Goal: Task Accomplishment & Management: Manage account settings

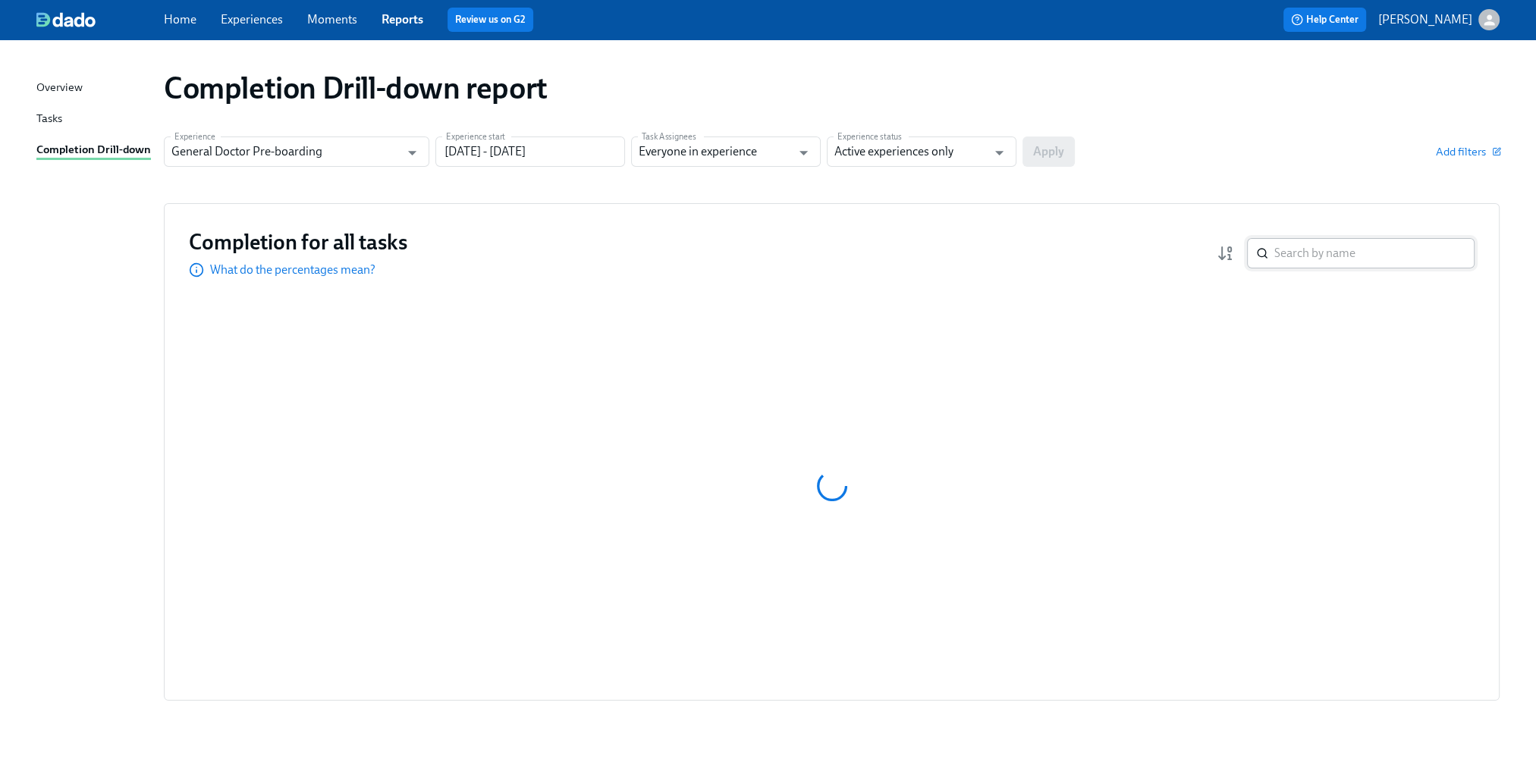
click at [1381, 251] on input "search" at bounding box center [1374, 253] width 200 height 31
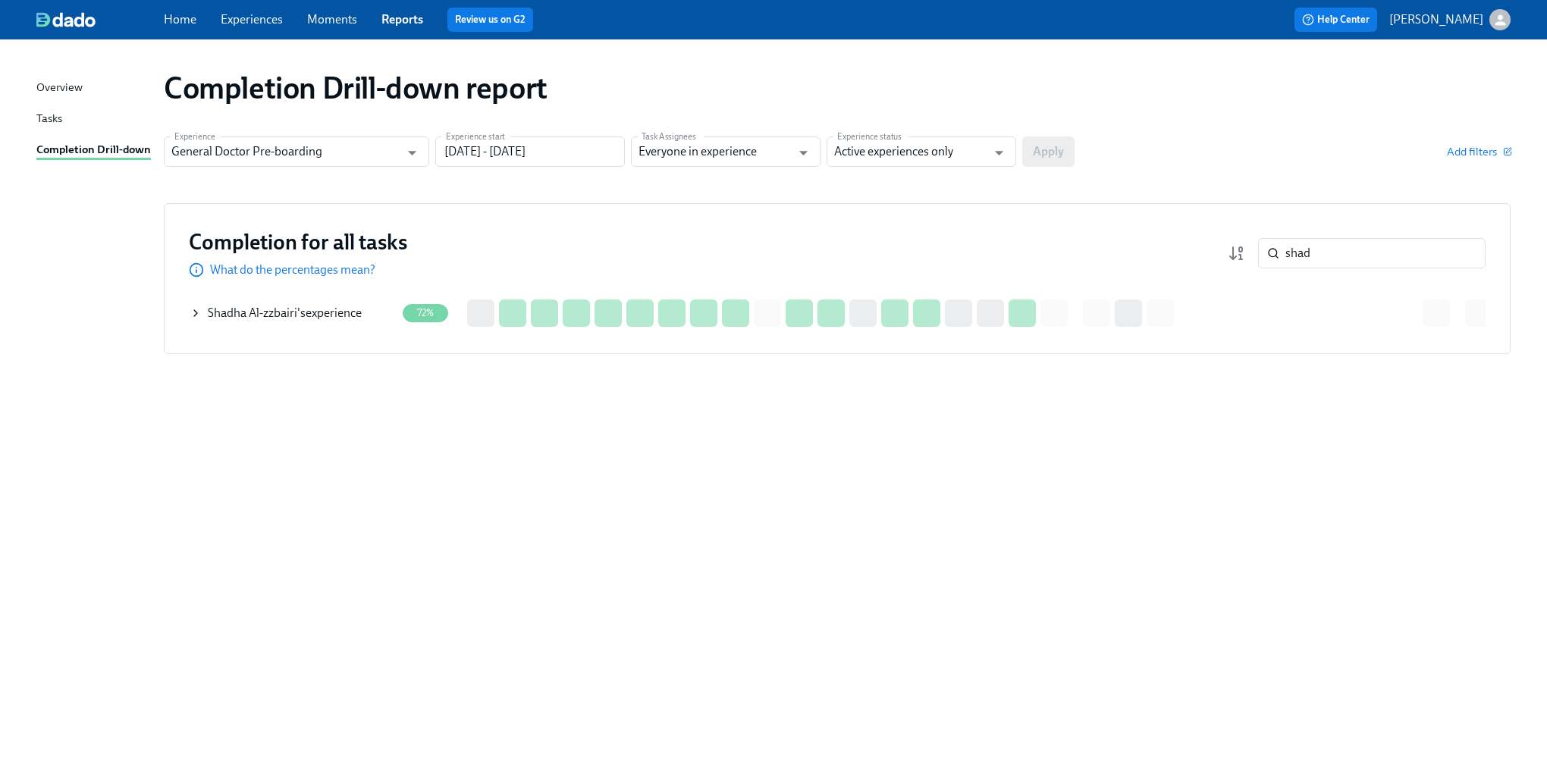
click at [190, 314] on icon at bounding box center [196, 314] width 13 height 13
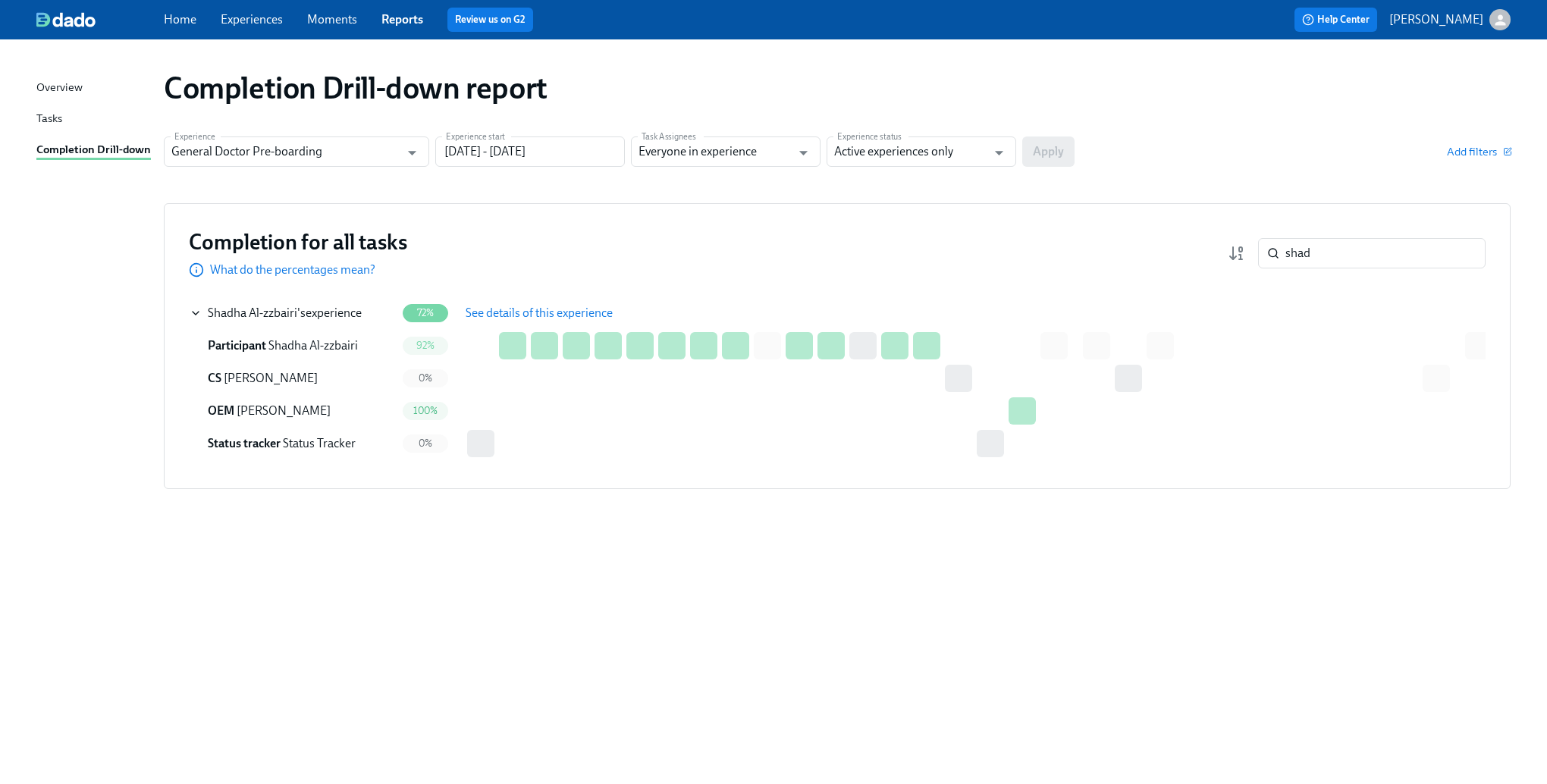
click at [494, 309] on span "See details of this experience" at bounding box center [539, 313] width 147 height 15
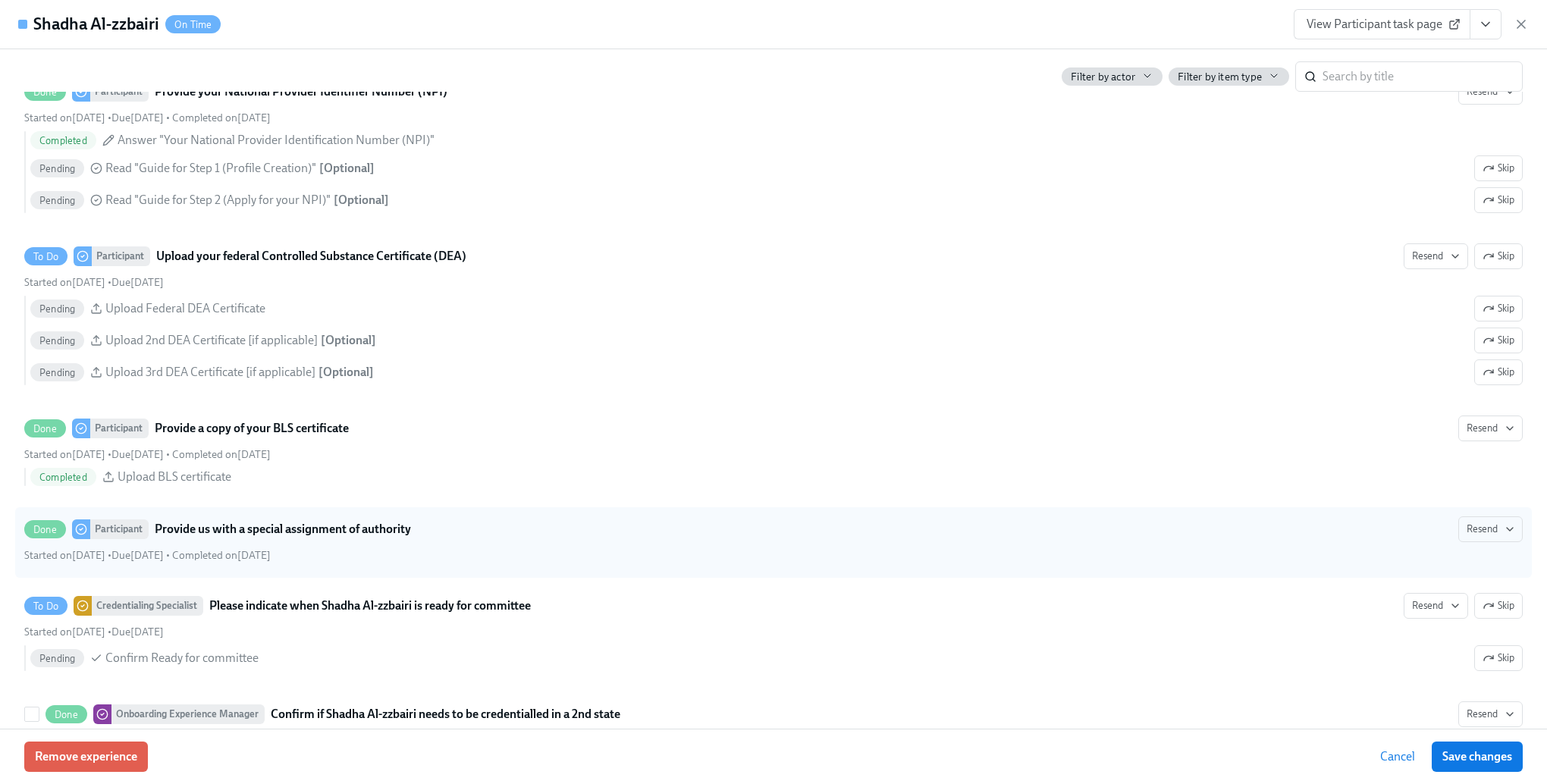
scroll to position [3034, 0]
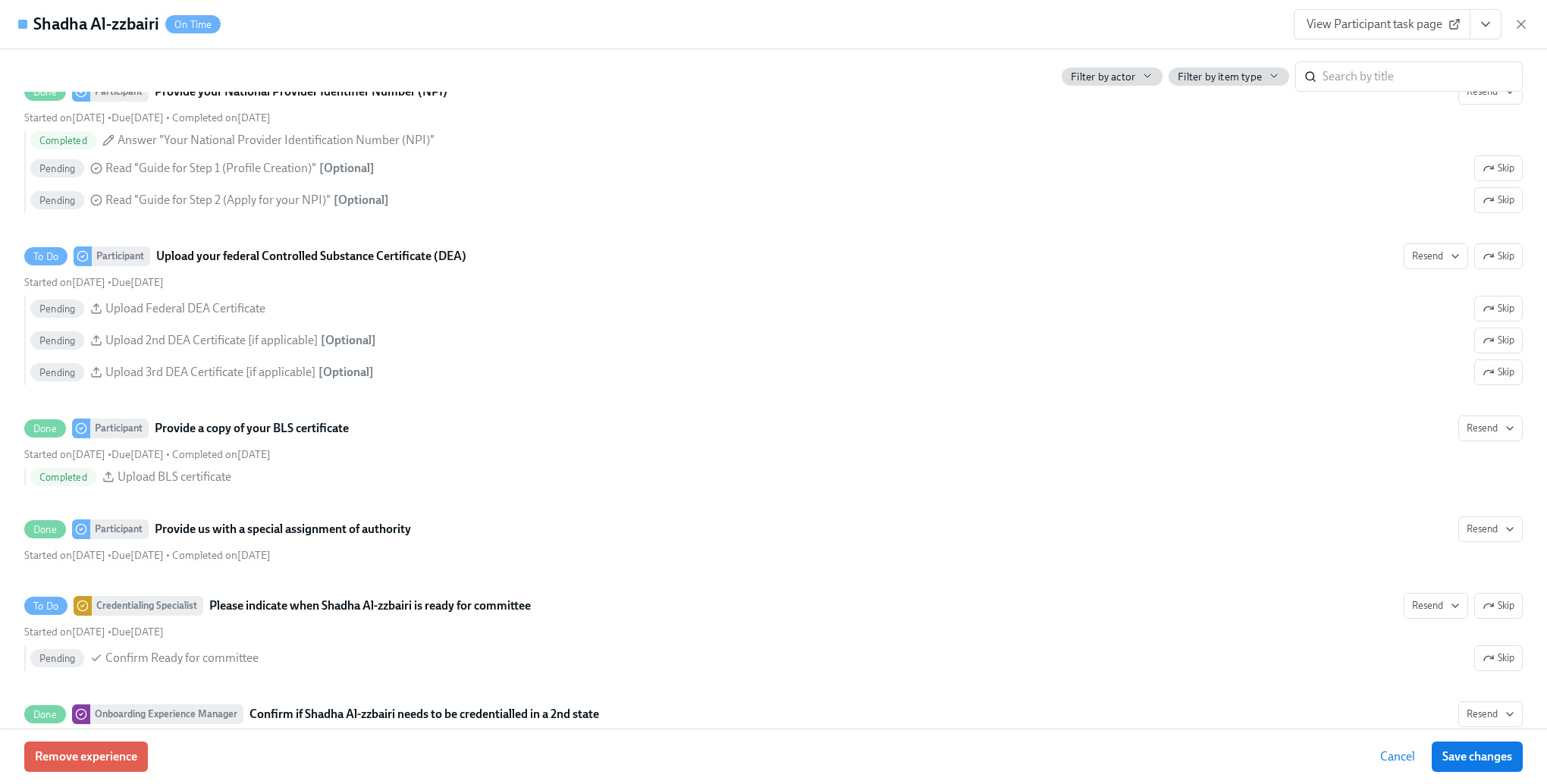
click at [1371, 758] on button "Cancel" at bounding box center [1398, 757] width 56 height 31
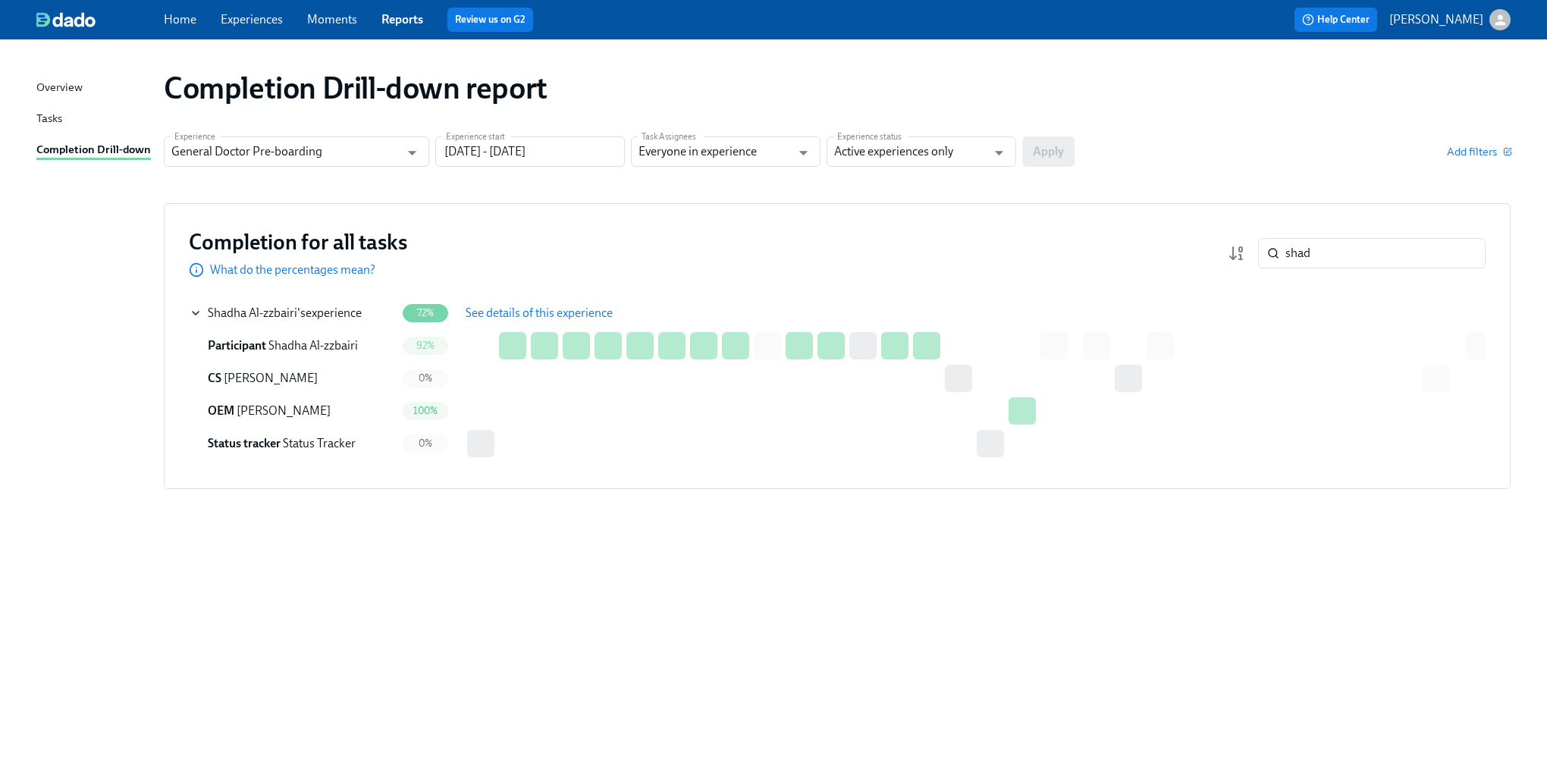
click at [1338, 275] on div "Completion for all tasks What do the percentages mean? shad ​" at bounding box center [836, 254] width 1297 height 50
click at [1341, 254] on input "shad" at bounding box center [1386, 253] width 200 height 31
paste input "[PERSON_NAME]"
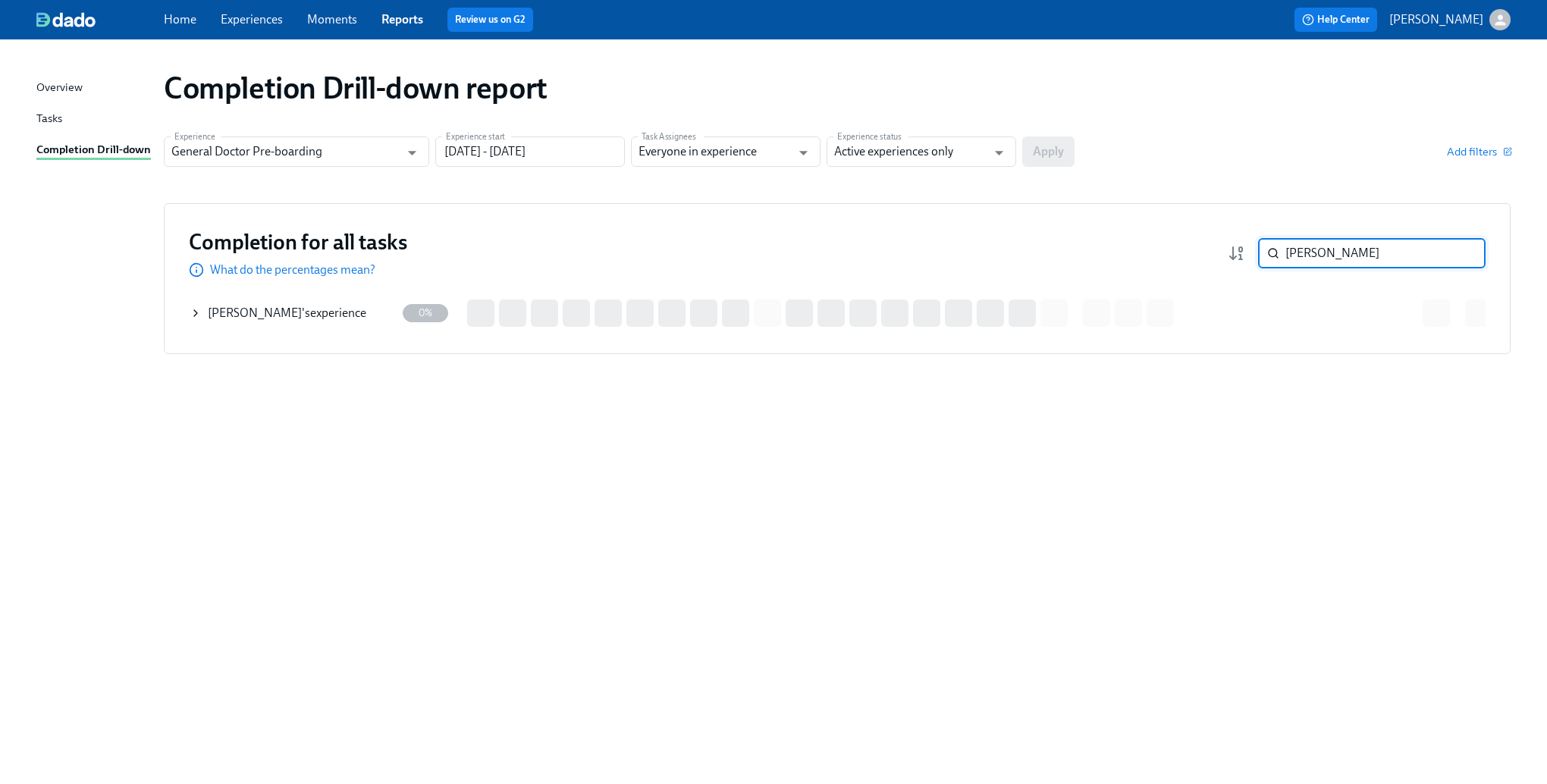
type input "[PERSON_NAME]"
click at [191, 314] on icon at bounding box center [196, 314] width 13 height 13
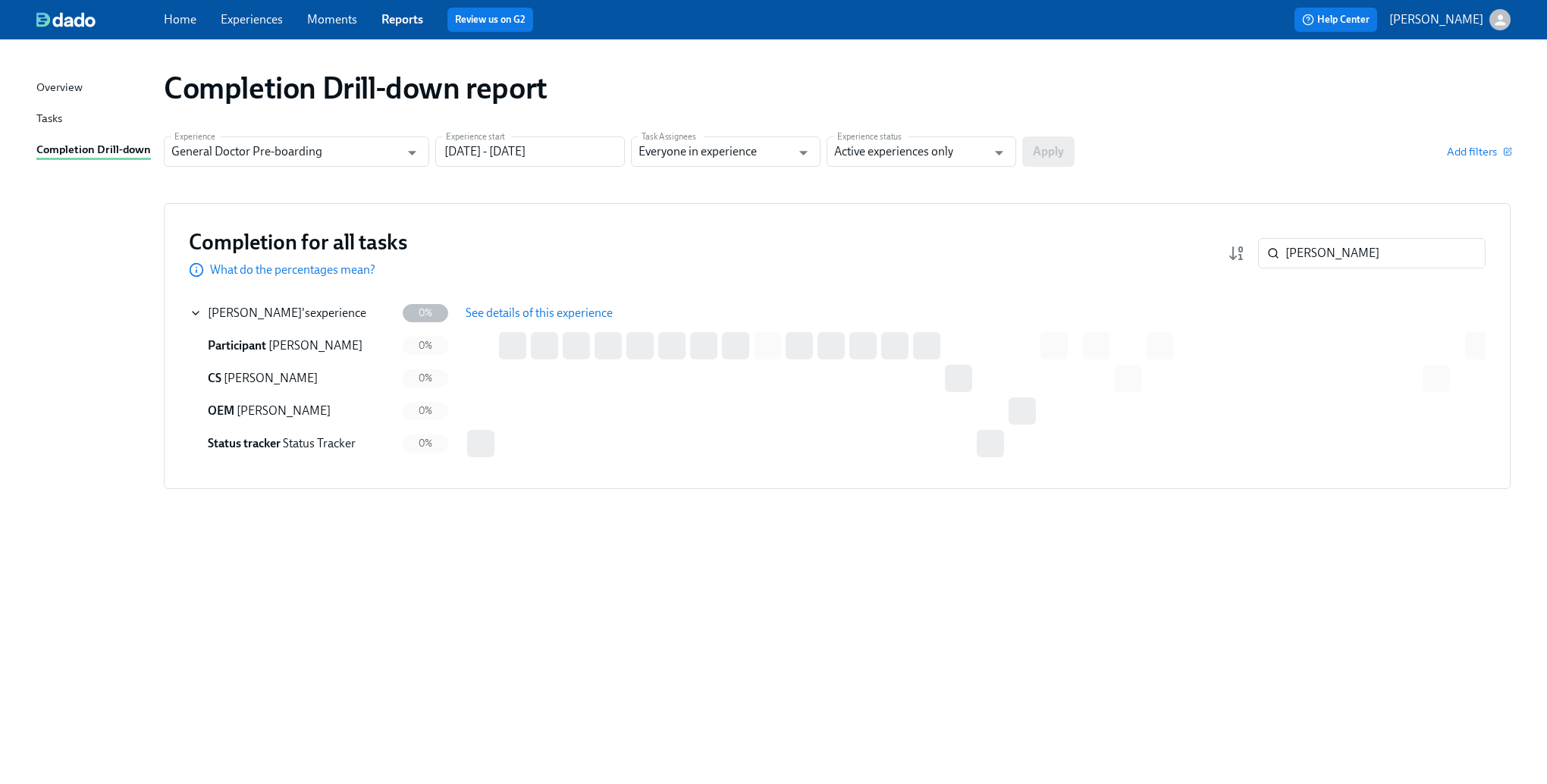
click at [473, 316] on span "See details of this experience" at bounding box center [539, 313] width 147 height 15
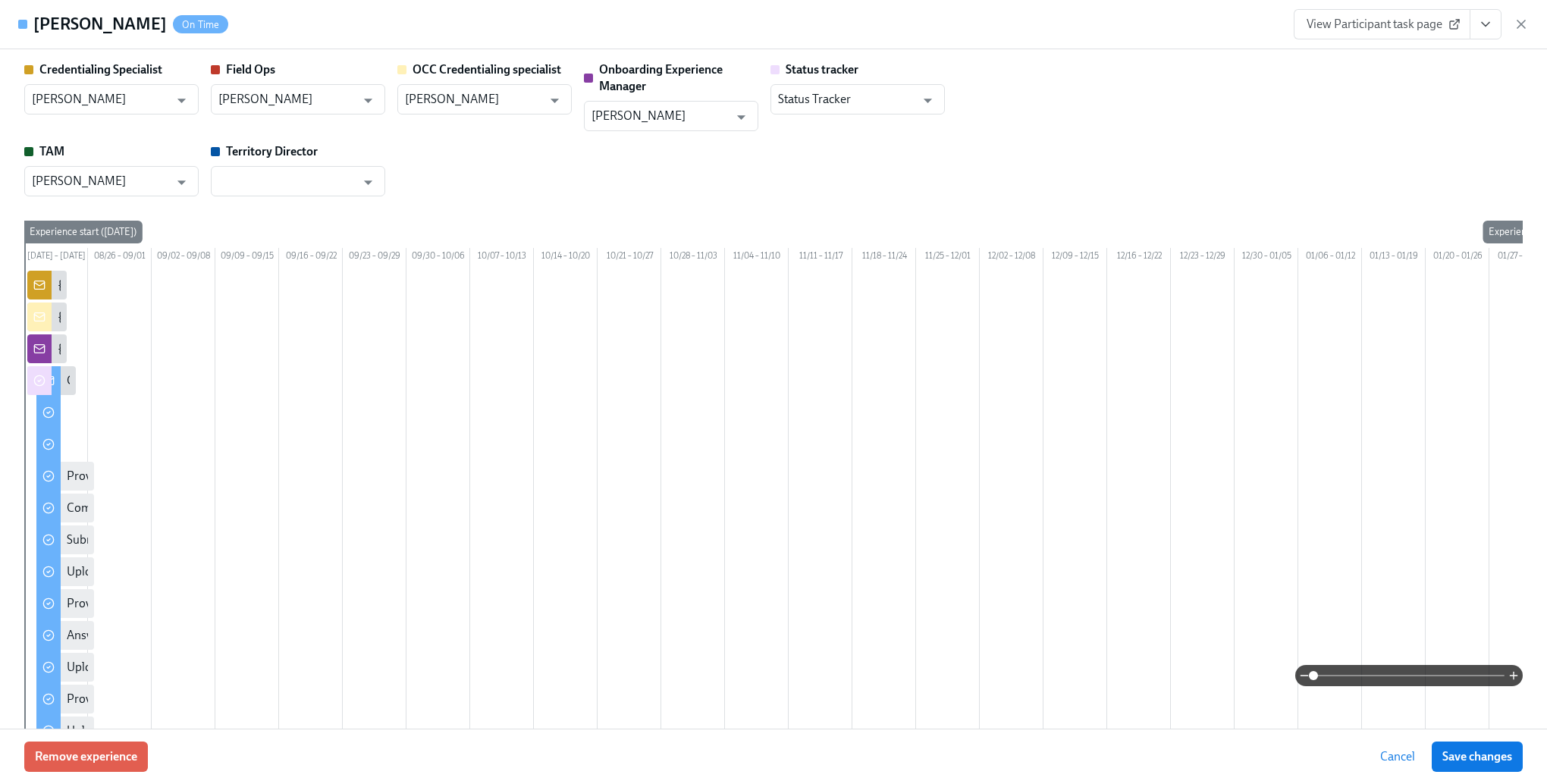
click at [1382, 761] on span "Cancel" at bounding box center [1398, 757] width 35 height 15
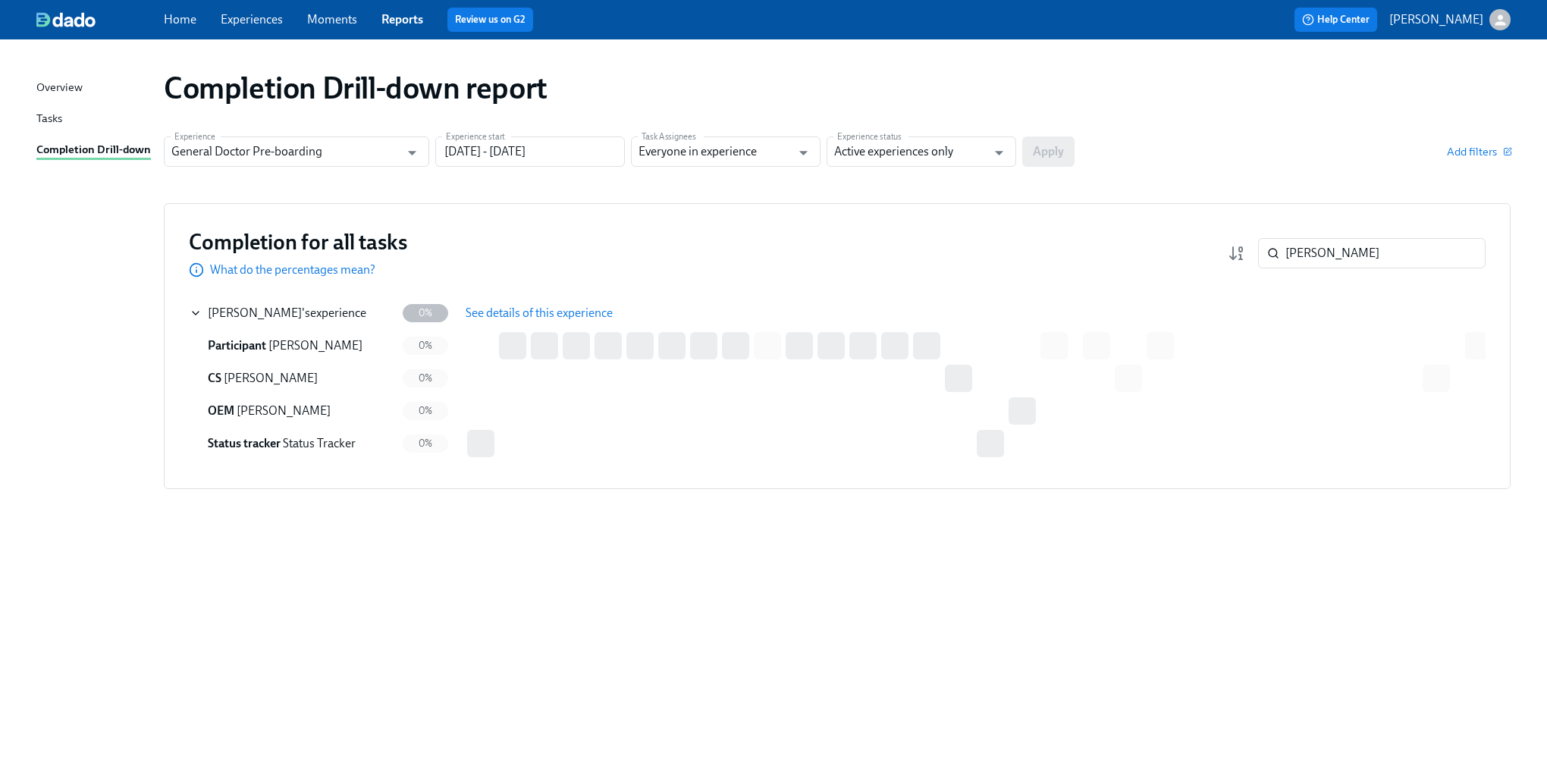
click at [530, 307] on span "See details of this experience" at bounding box center [539, 313] width 147 height 15
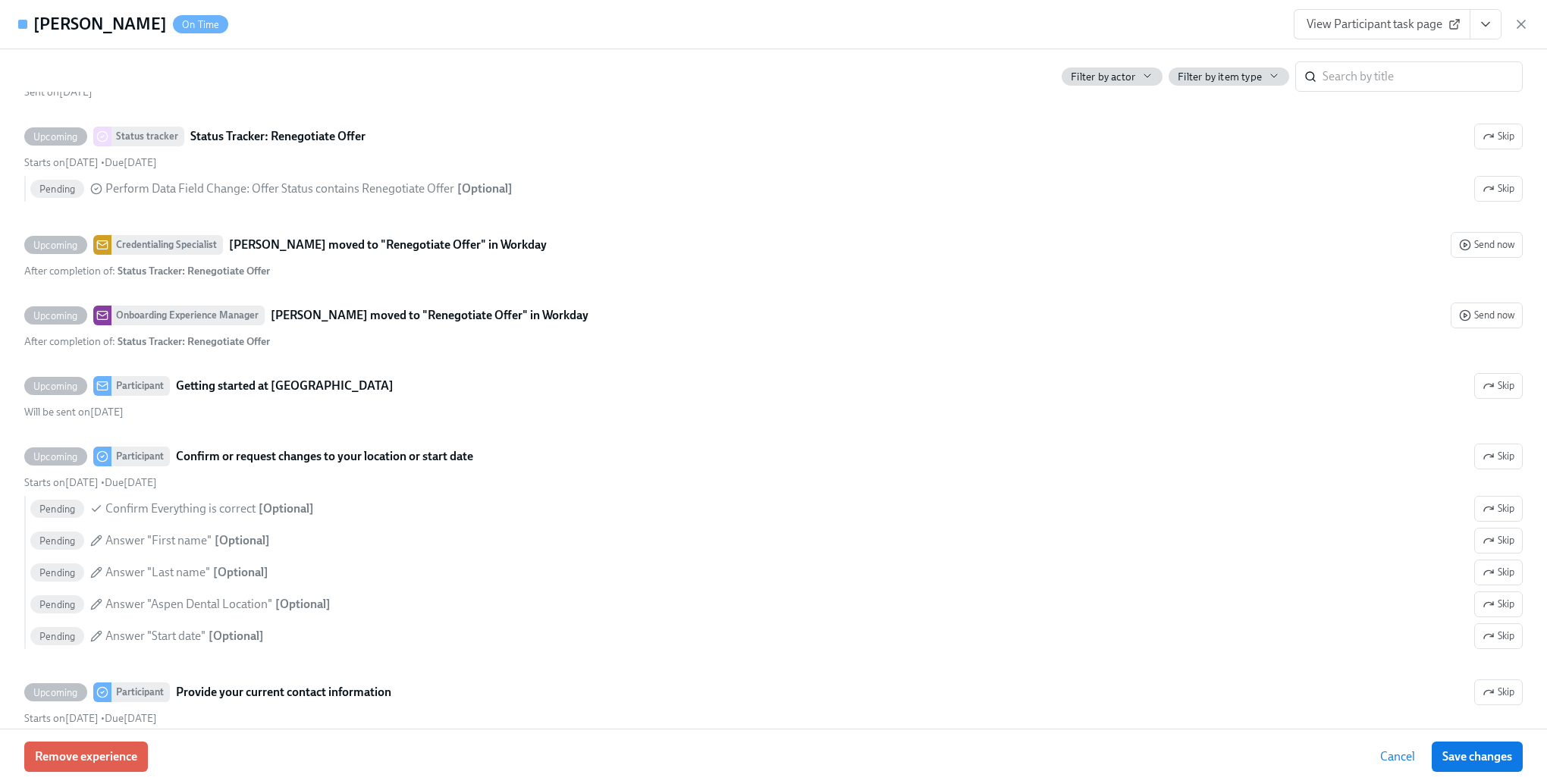
scroll to position [1365, 0]
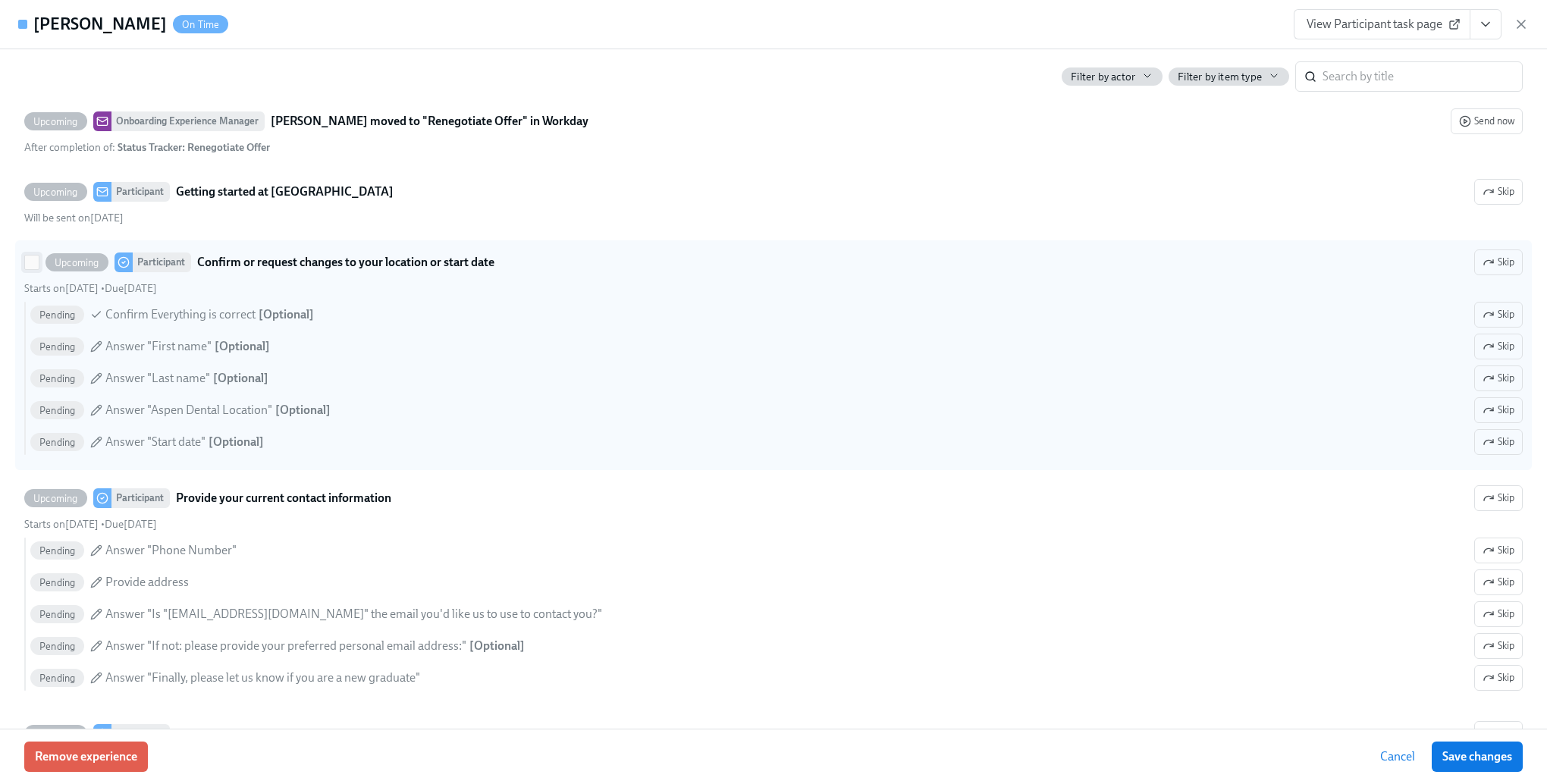
click at [32, 269] on input "Upcoming Participant Confirm or request changes to your location or start date …" at bounding box center [31, 262] width 13 height 13
checkbox input "true"
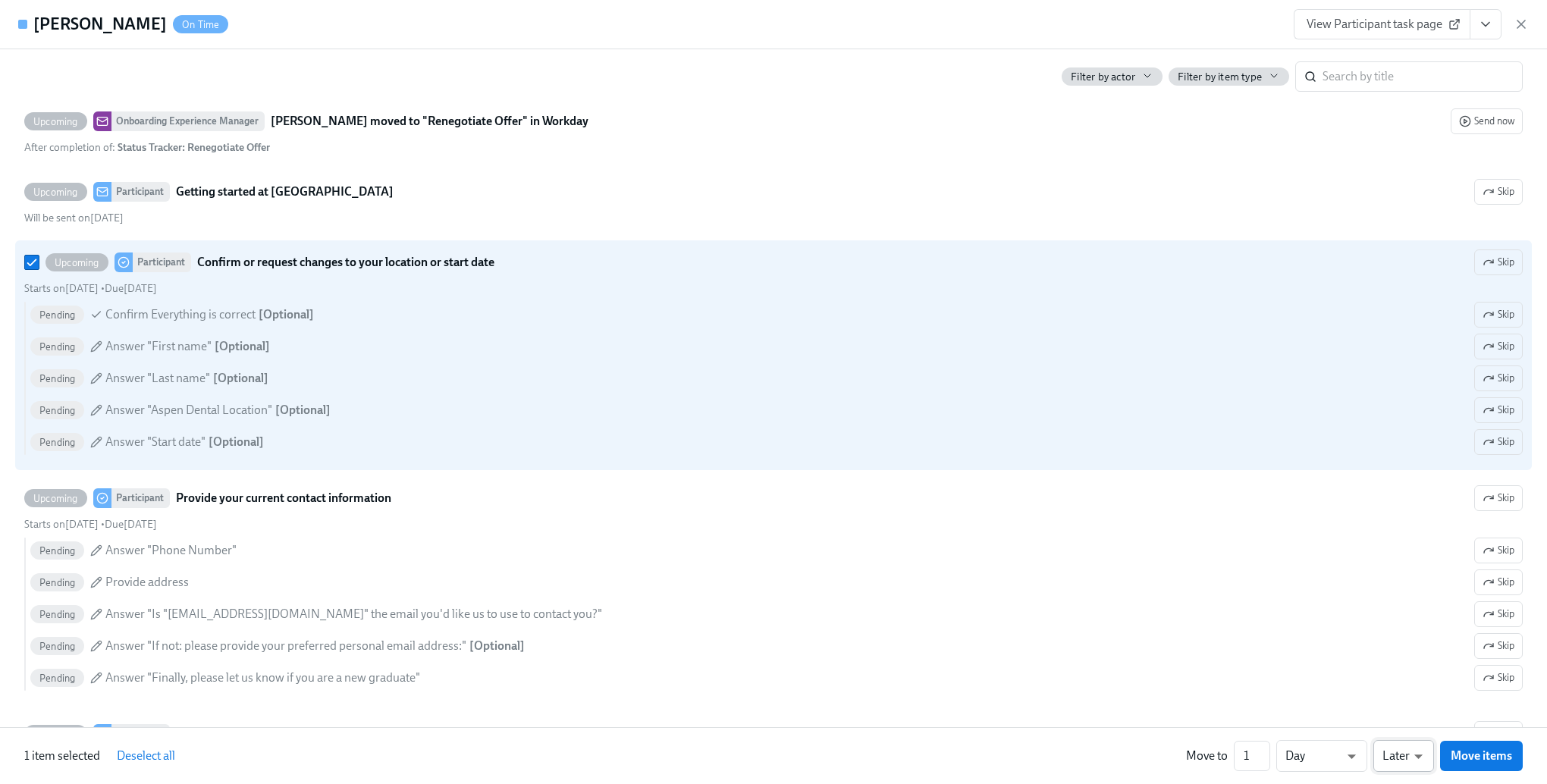
click at [1412, 763] on body "Home Experiences Moments Reports Review us on G2 Help Center [PERSON_NAME] Over…" at bounding box center [773, 392] width 1547 height 784
click at [1401, 725] on li "Earlier" at bounding box center [1404, 727] width 61 height 26
type input "earlier"
click at [1490, 754] on span "Move items" at bounding box center [1481, 756] width 62 height 15
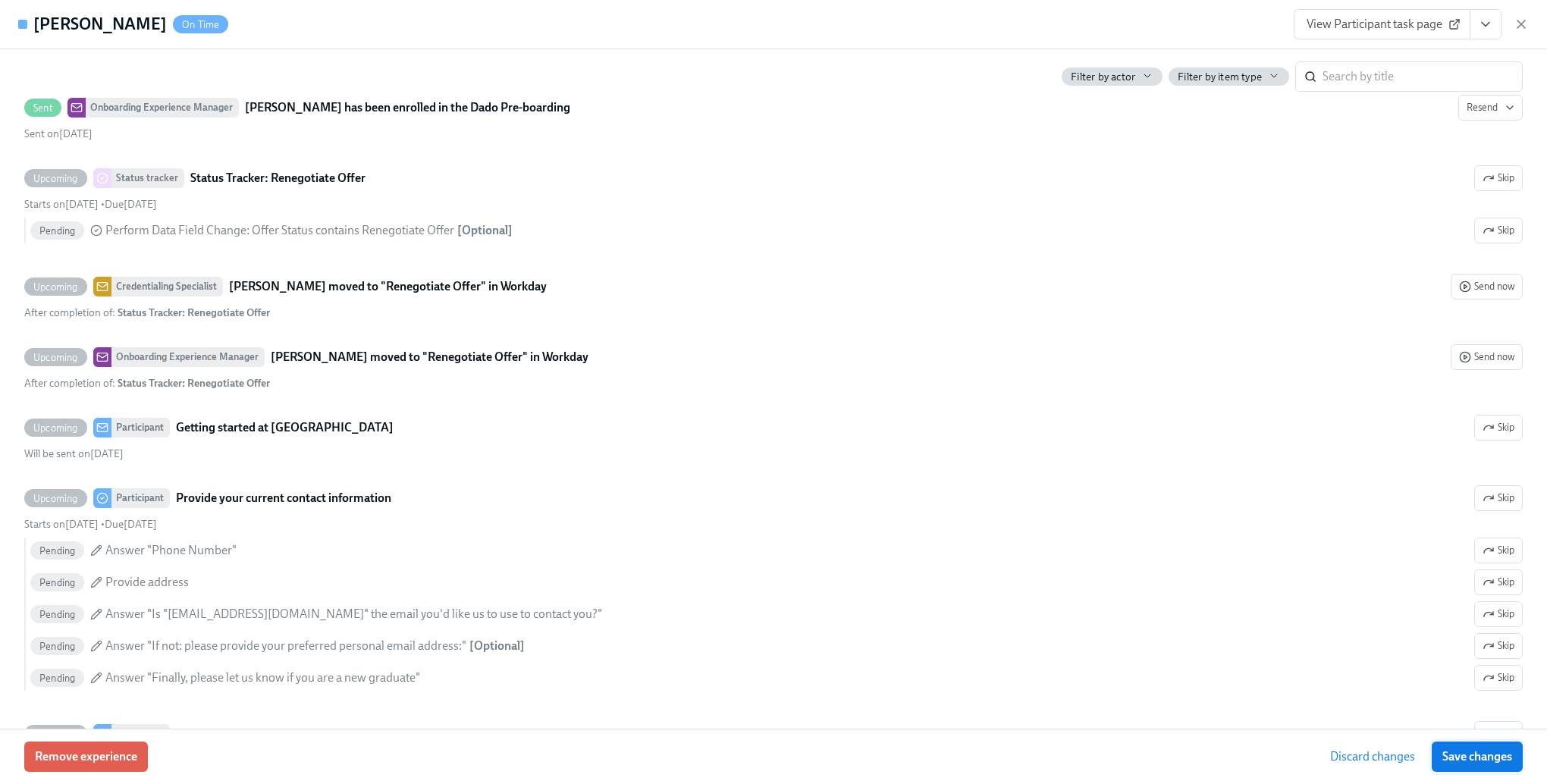
click at [1487, 757] on span "Save changes" at bounding box center [1477, 757] width 70 height 15
click at [1401, 751] on span "Cancel" at bounding box center [1398, 757] width 35 height 15
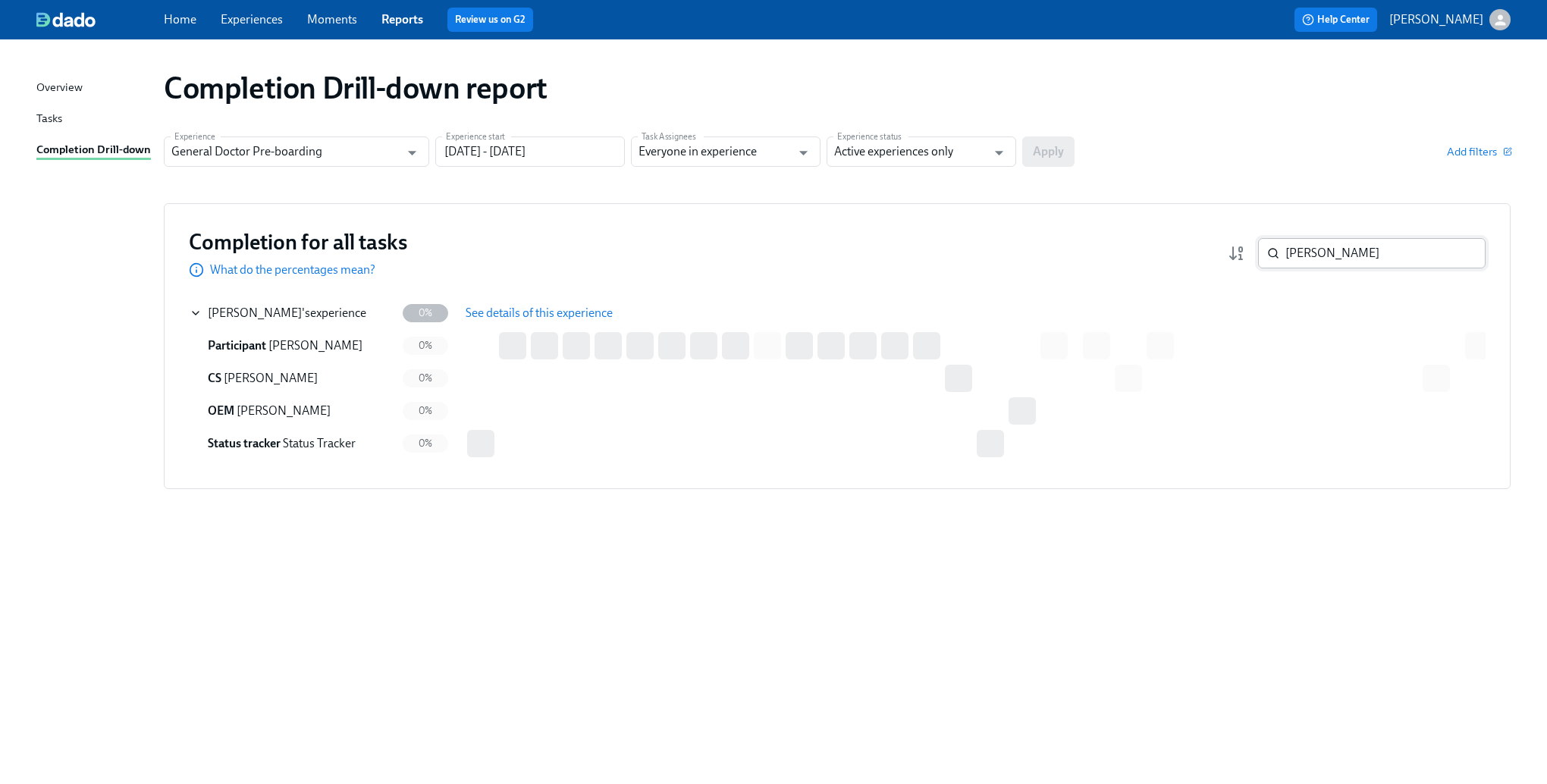
click at [1403, 251] on input "[PERSON_NAME]" at bounding box center [1386, 253] width 200 height 31
paste input "[PERSON_NAME]"
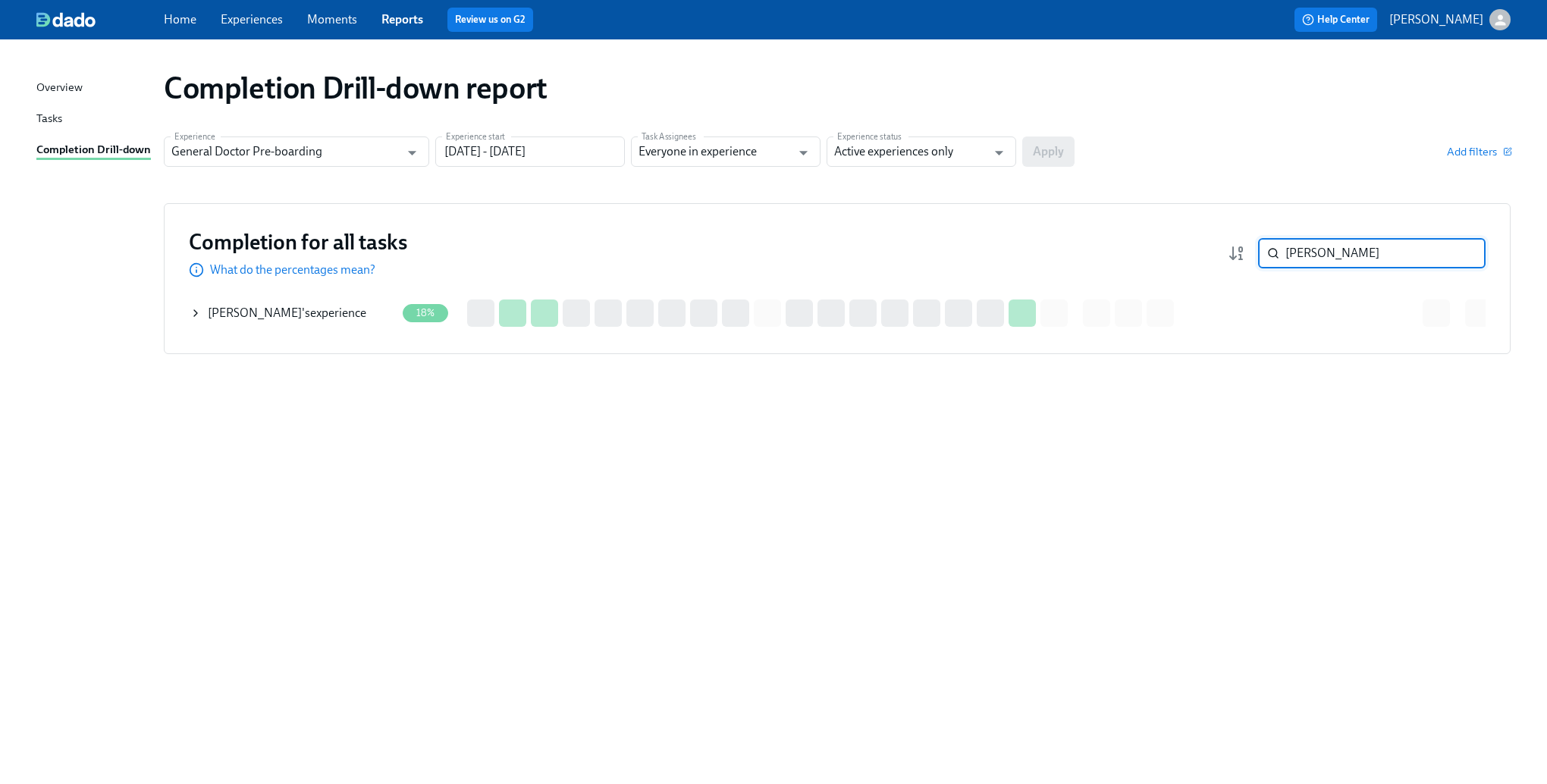
type input "[PERSON_NAME]"
click at [185, 307] on div "Completion for all tasks What do the percentages mean? [PERSON_NAME] ​ Completi…" at bounding box center [836, 279] width 1347 height 151
click at [193, 311] on icon at bounding box center [196, 314] width 13 height 13
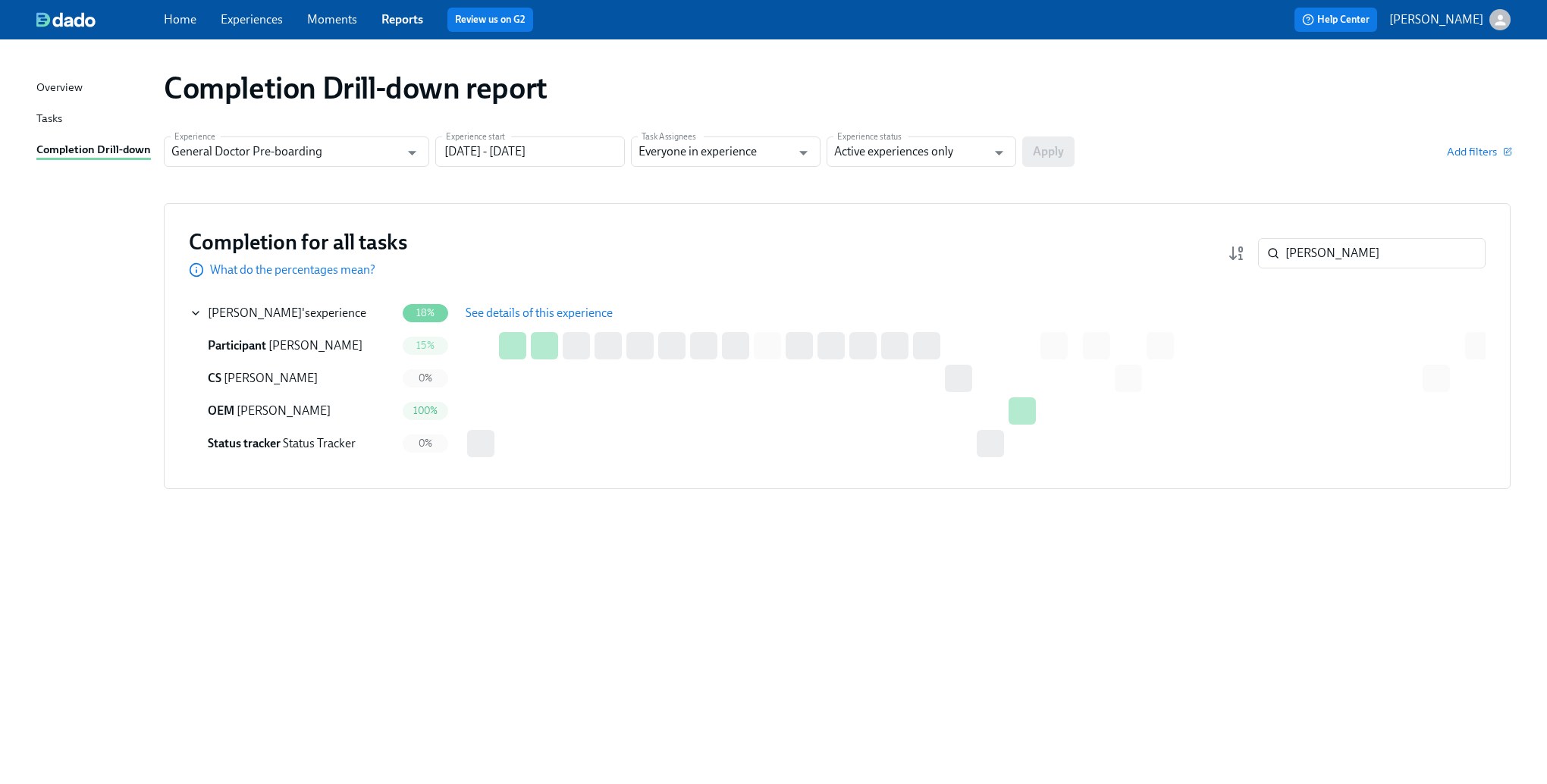
click at [506, 308] on span "See details of this experience" at bounding box center [539, 313] width 147 height 15
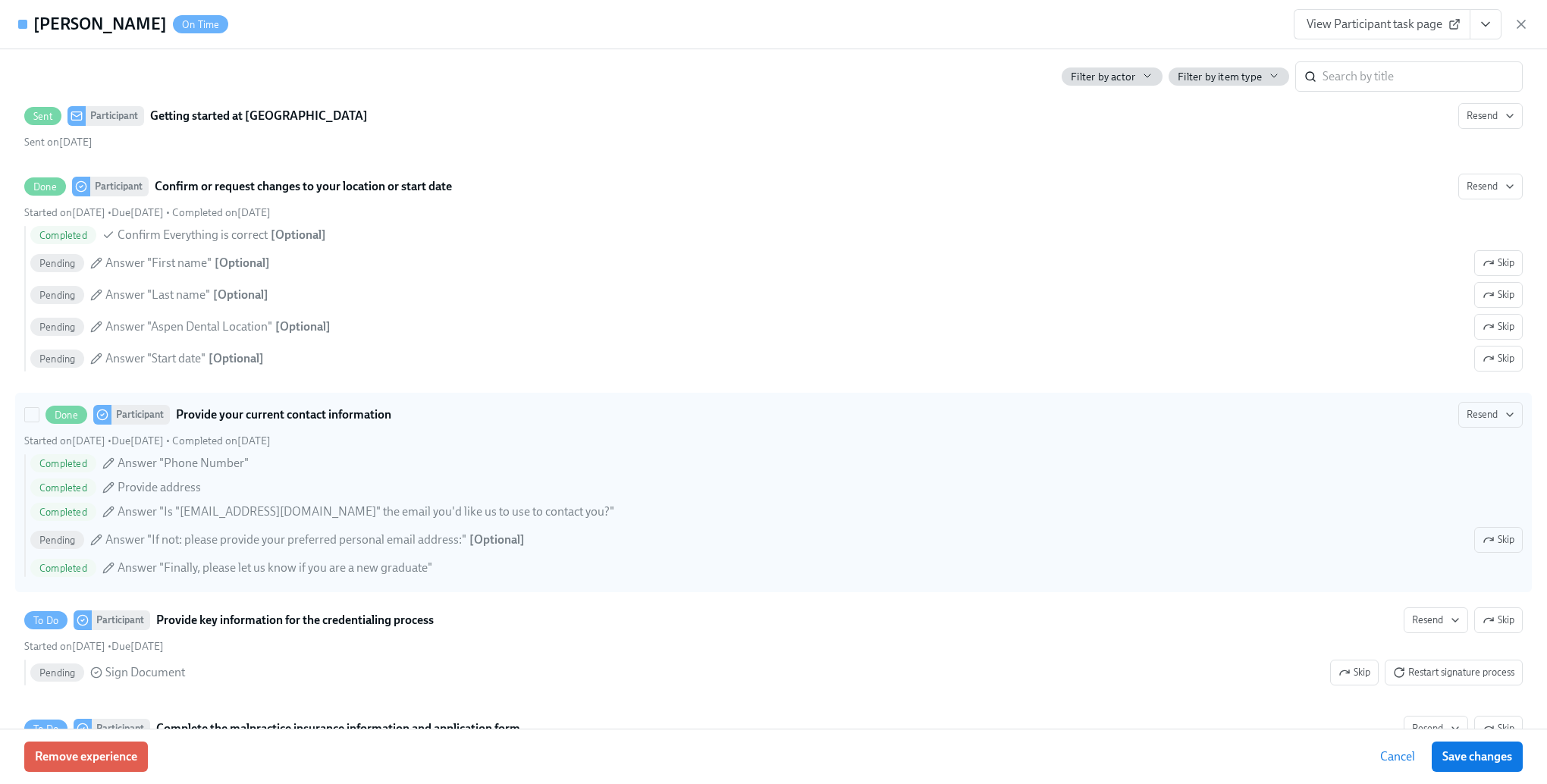
scroll to position [1668, 0]
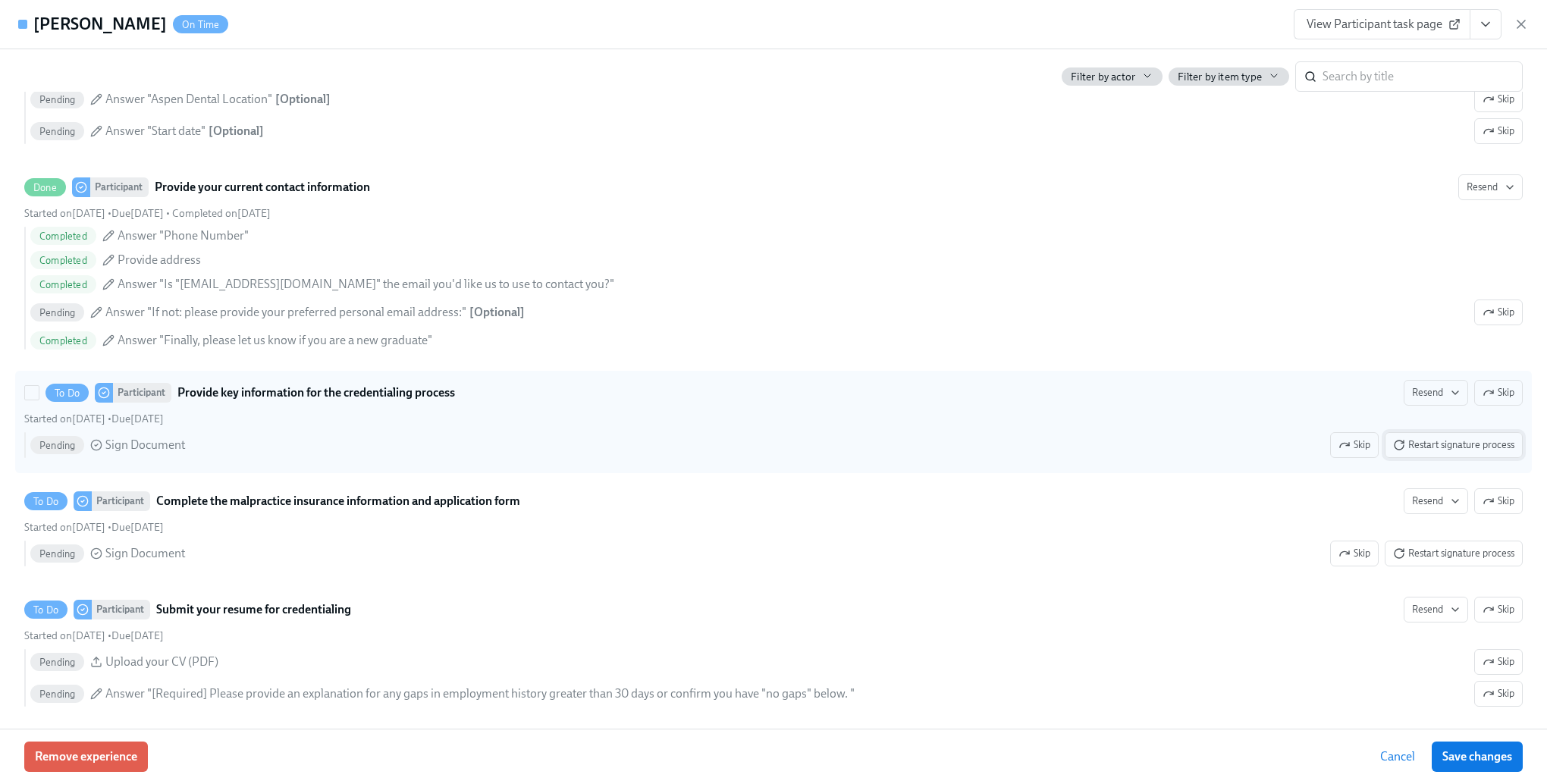
click at [1438, 453] on span "Restart signature process" at bounding box center [1453, 444] width 121 height 15
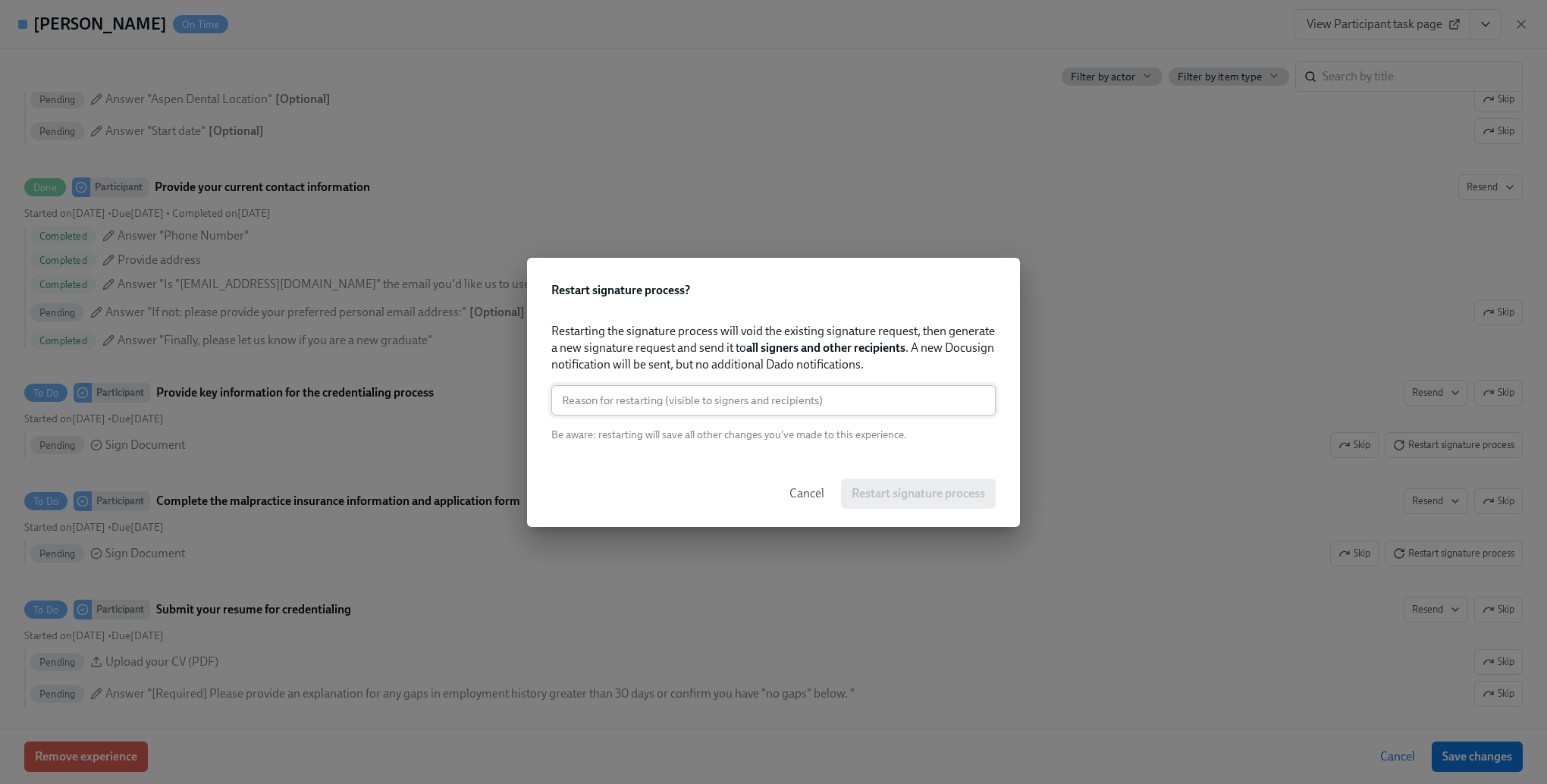
click at [773, 407] on input "text" at bounding box center [774, 400] width 444 height 31
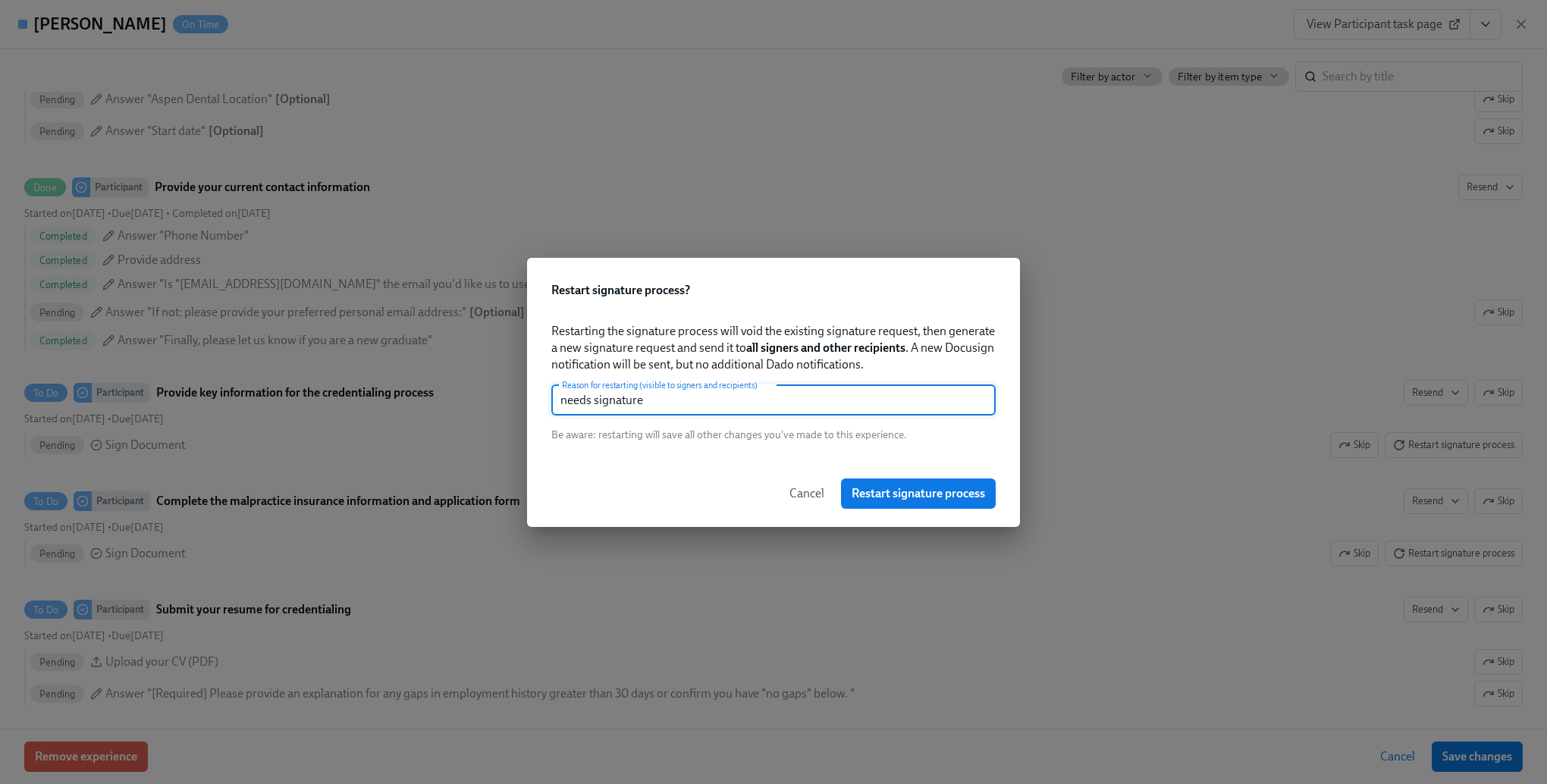
click at [734, 396] on input "needs signature" at bounding box center [774, 400] width 444 height 31
paste input "[PERSON_NAME]"
type input "needs signature"
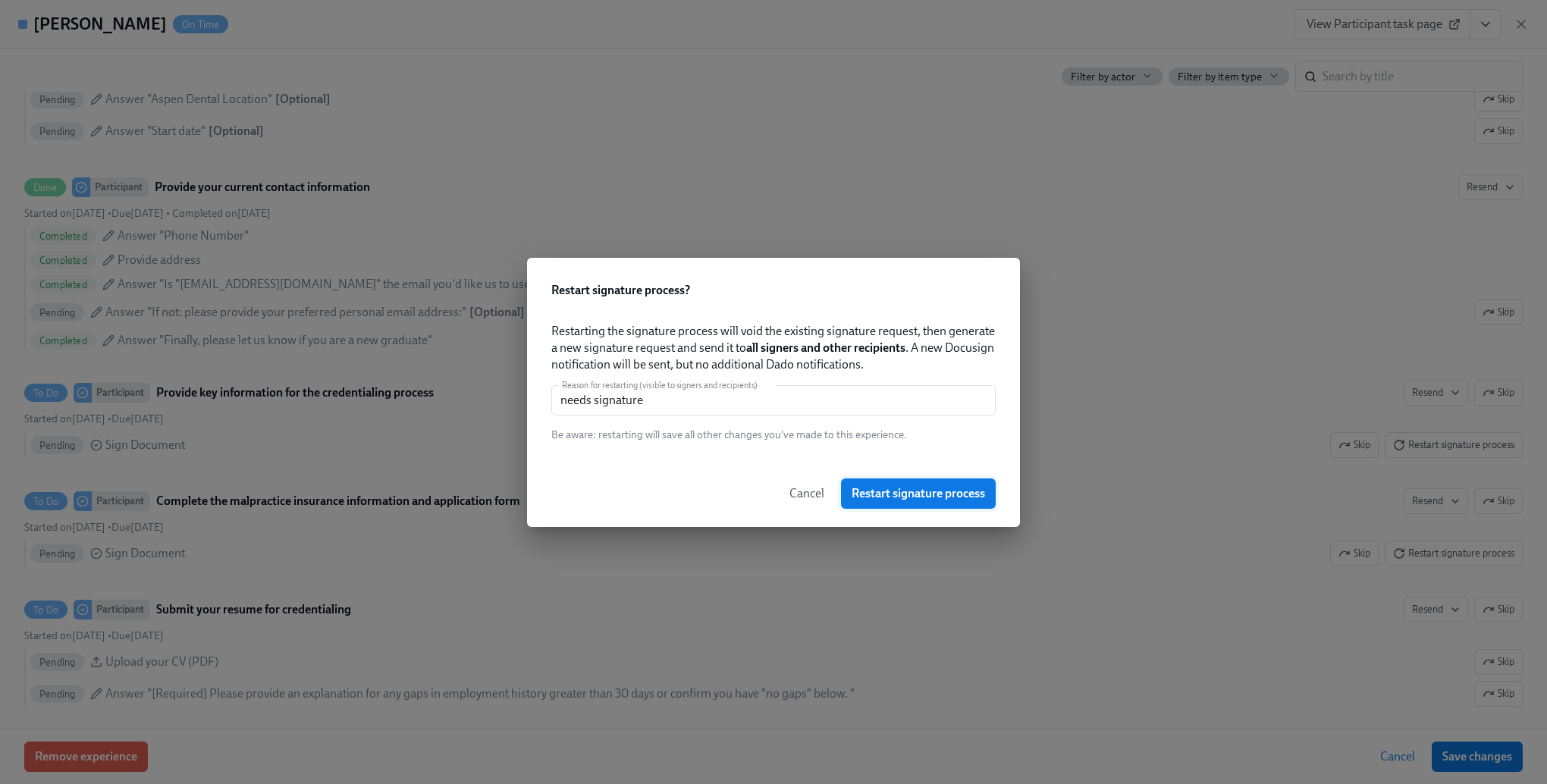
click at [918, 502] on button "Restart signature process" at bounding box center [919, 494] width 155 height 31
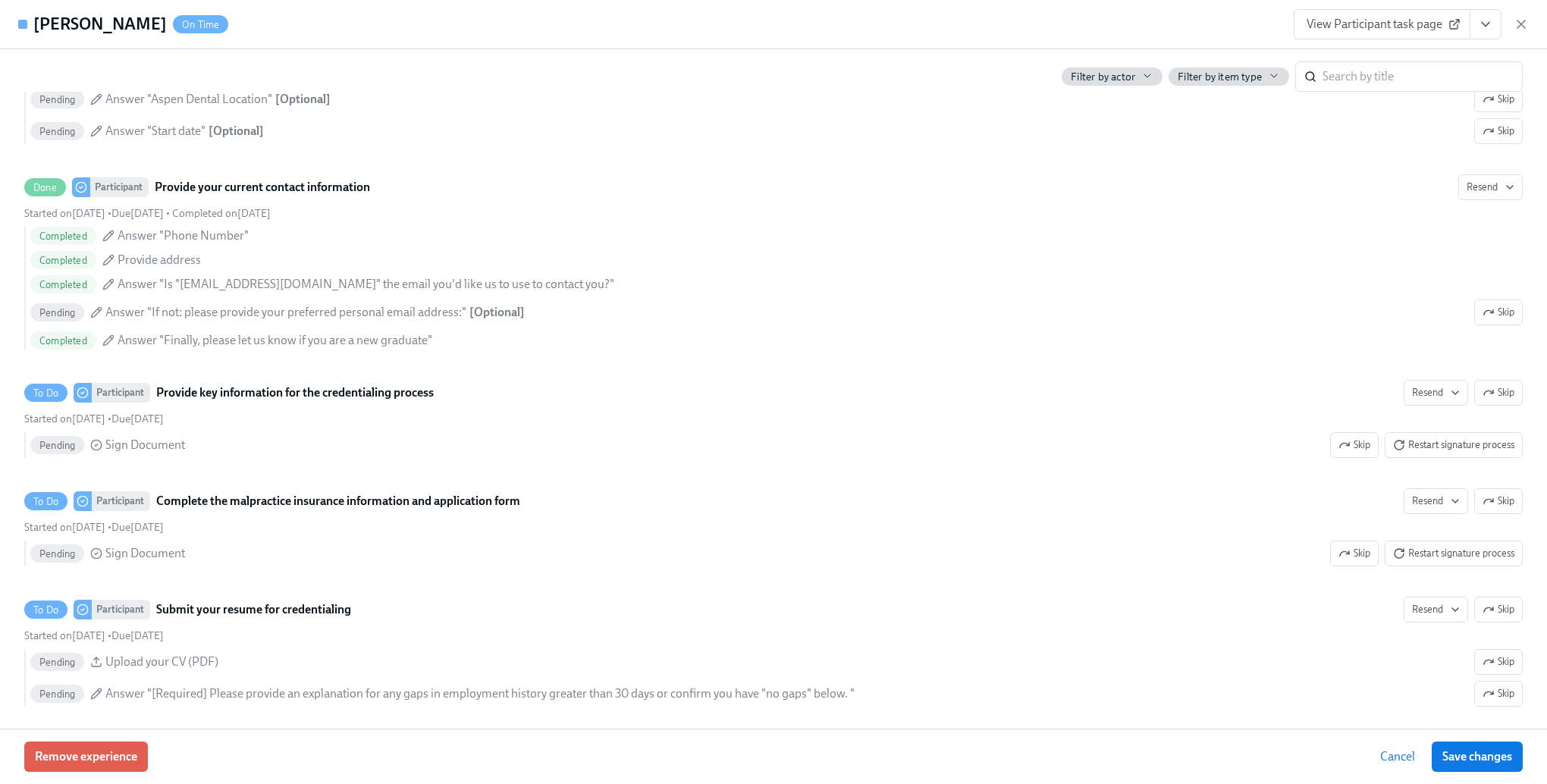
click at [290, 25] on div "[PERSON_NAME] On Time View Participant task page" at bounding box center [773, 24] width 1547 height 49
click at [1386, 760] on span "Cancel" at bounding box center [1398, 757] width 35 height 15
